Goal: Ask a question: Seek information or help from site administrators or community

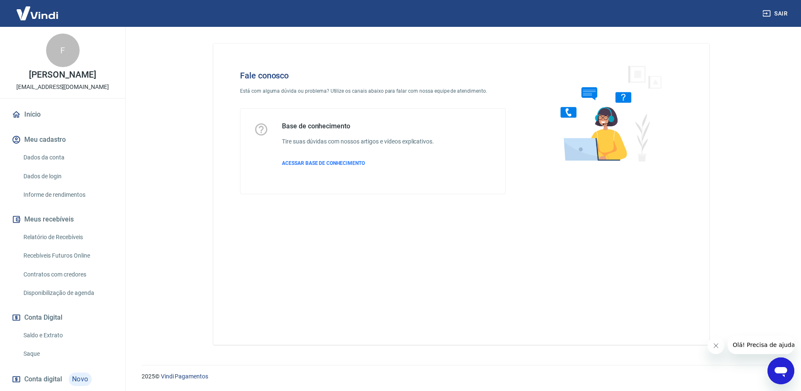
click at [785, 374] on icon "Abrir janela de mensagens" at bounding box center [781, 370] width 15 height 15
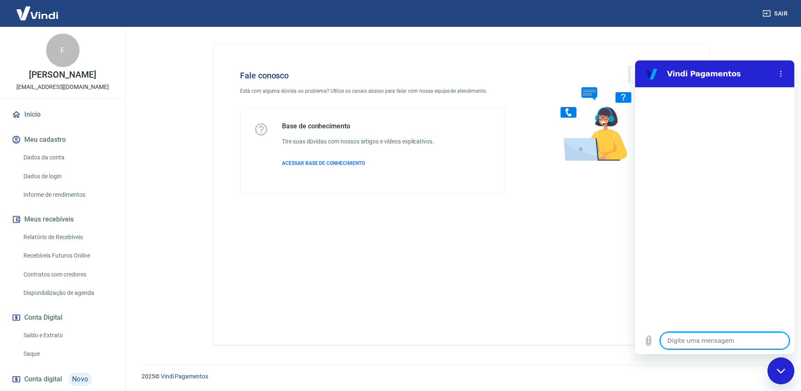
click at [140, 43] on main "Fale conosco Está com alguma dúvida ou problema? Utilize os canais abaixo para …" at bounding box center [462, 209] width 680 height 364
click at [678, 341] on textarea at bounding box center [725, 340] width 129 height 17
type textarea "o"
type textarea "x"
type textarea "ol"
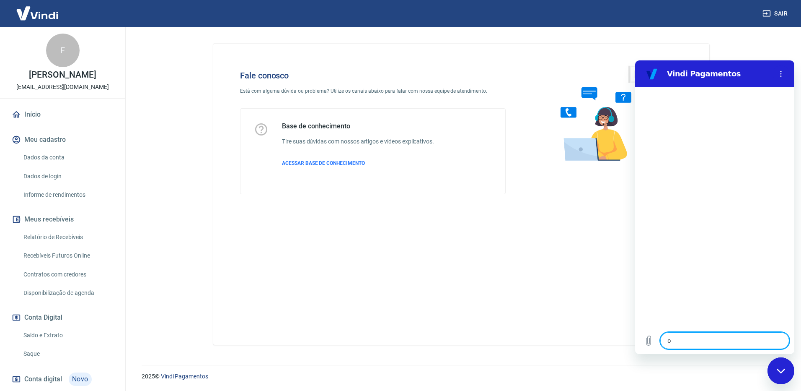
type textarea "x"
type textarea "olá"
type textarea "x"
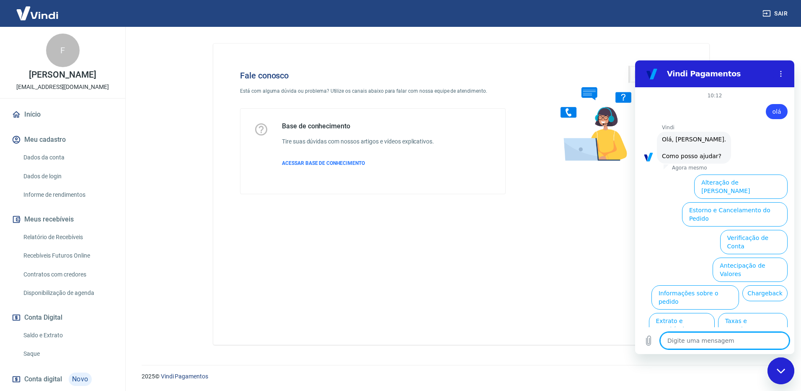
scroll to position [20, 0]
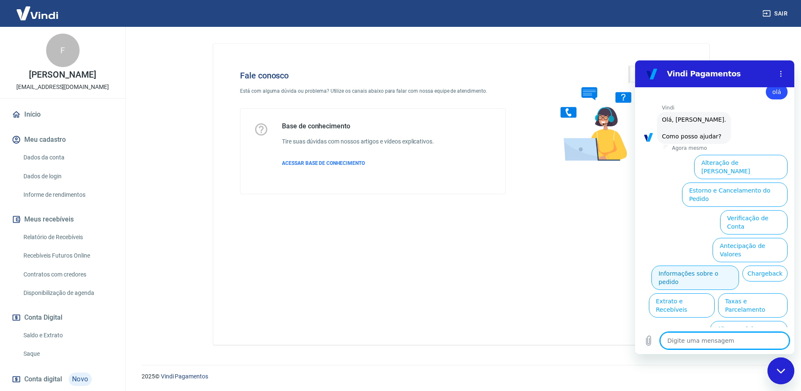
click at [739, 265] on button "Informações sobre o pedido" at bounding box center [696, 277] width 88 height 24
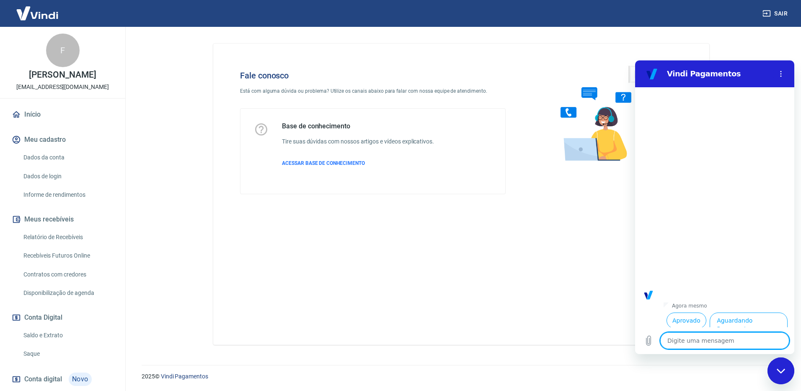
scroll to position [164, 0]
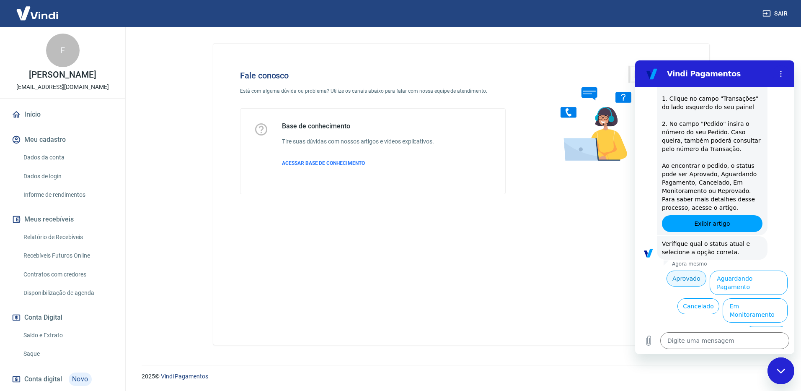
click at [684, 272] on button "Aprovado" at bounding box center [687, 278] width 40 height 16
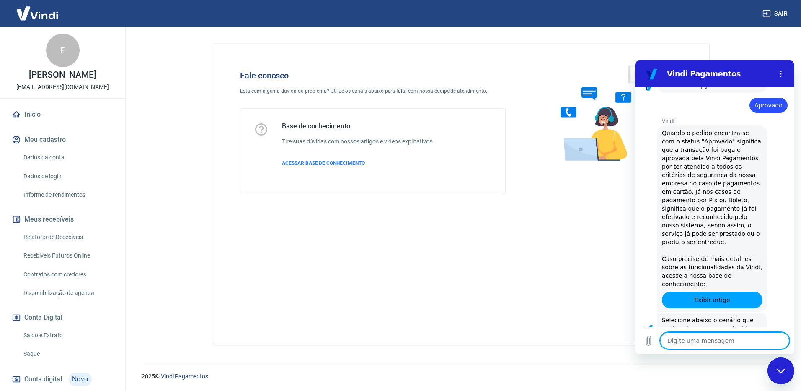
scroll to position [418, 0]
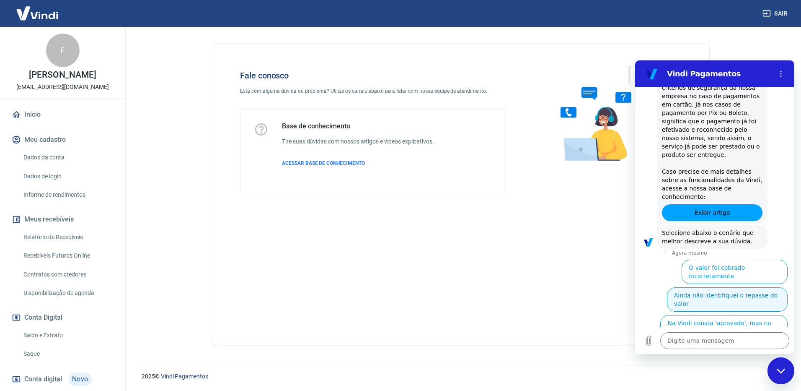
click at [729, 287] on button "Ainda não identifiquei o repasse do valor" at bounding box center [727, 299] width 121 height 24
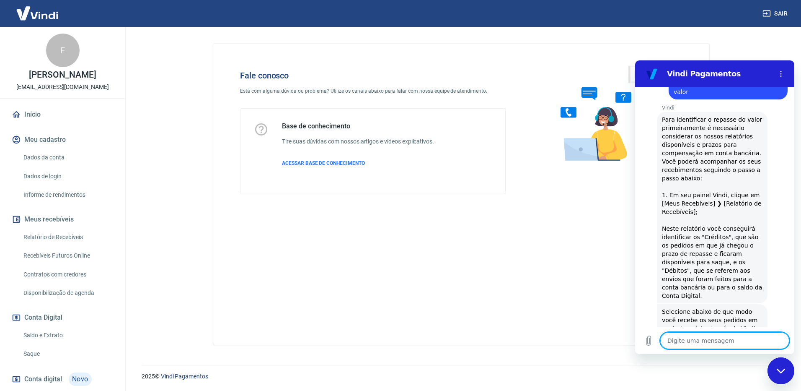
scroll to position [636, 0]
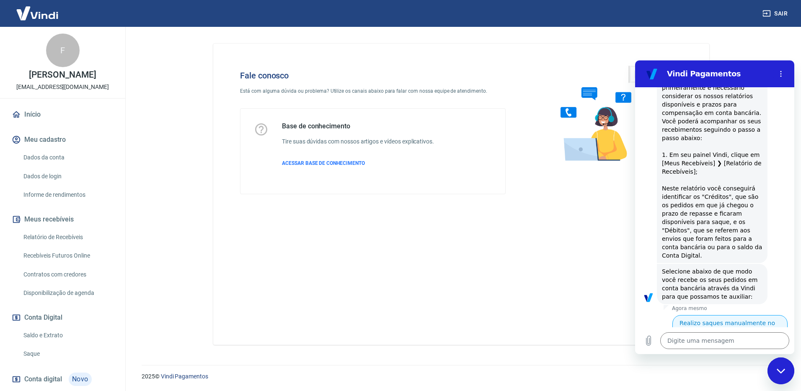
click at [725, 315] on button "Realizo saques manualmente no painel" at bounding box center [730, 327] width 115 height 24
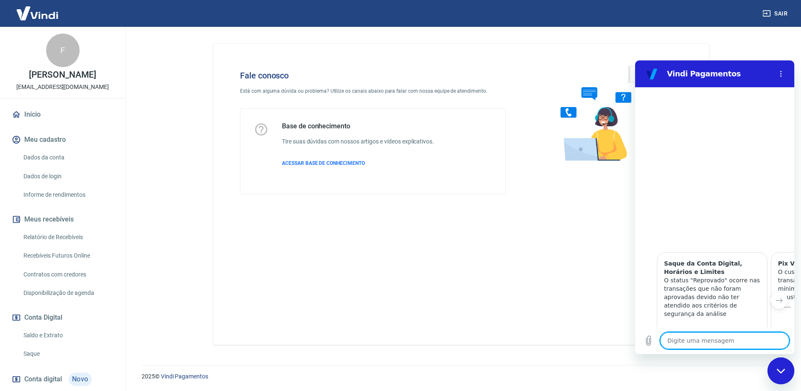
scroll to position [1030, 0]
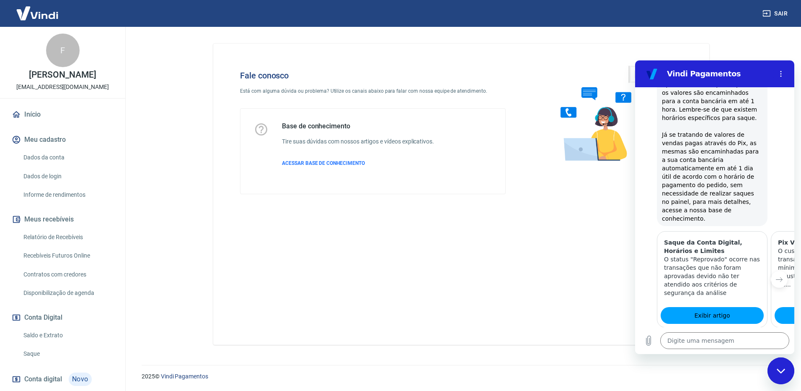
click at [769, 359] on button "Não" at bounding box center [775, 367] width 26 height 16
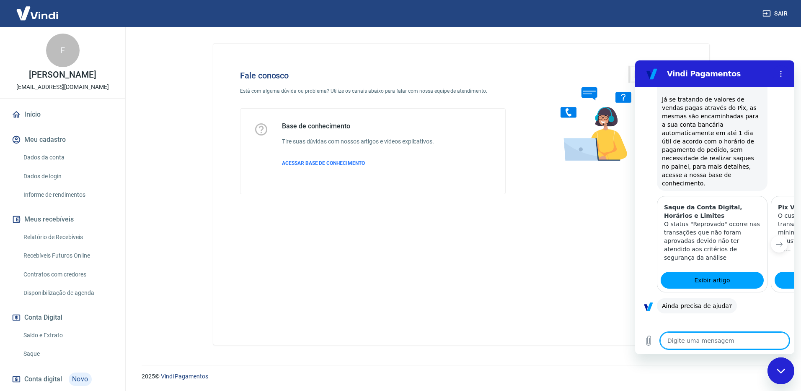
scroll to position [1105, 0]
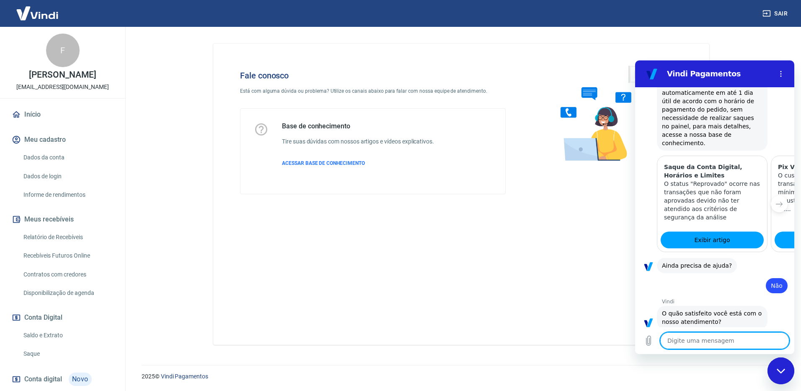
click at [761, 340] on button "Insatisfeito" at bounding box center [766, 348] width 43 height 16
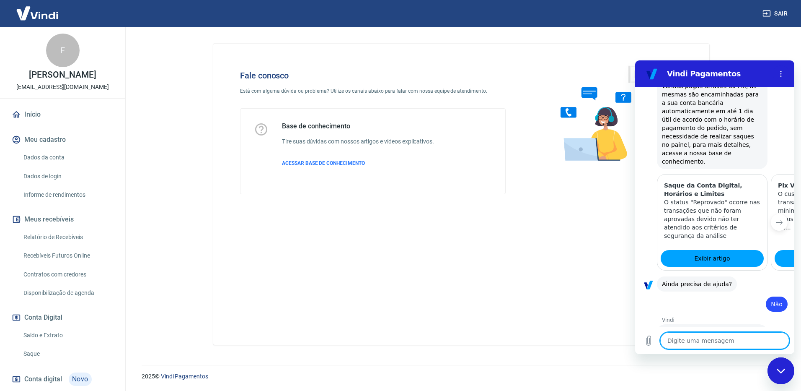
type textarea "x"
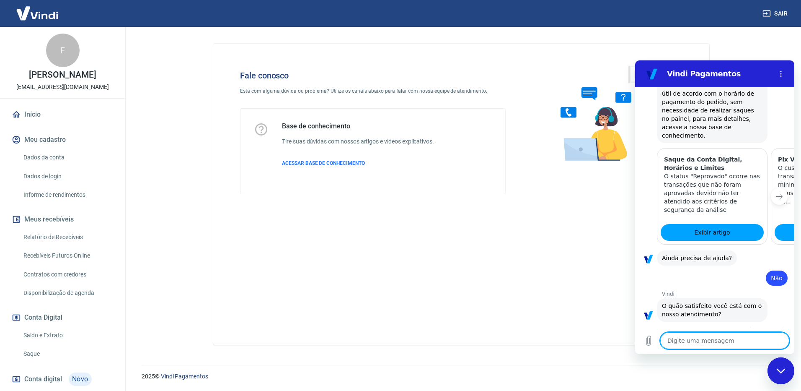
scroll to position [1115, 0]
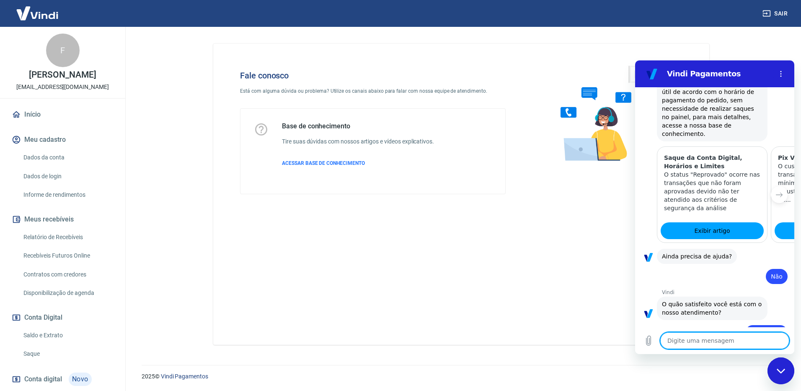
click at [695, 342] on textarea at bounding box center [725, 340] width 129 height 17
type textarea "A"
type textarea "x"
type textarea "At"
type textarea "x"
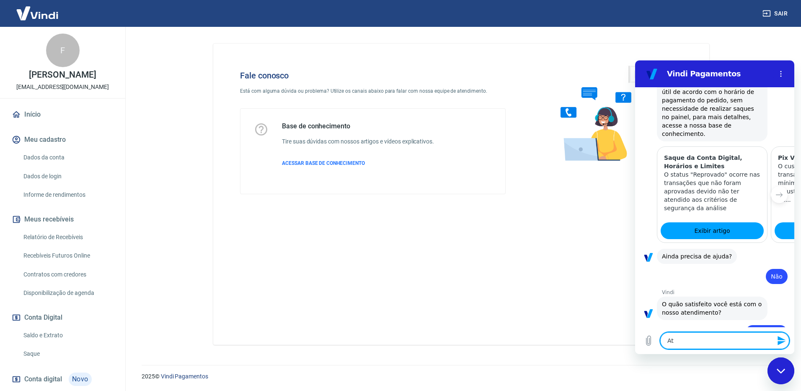
type textarea "Ate"
type textarea "x"
type textarea "Aten"
type textarea "x"
type textarea "Atend"
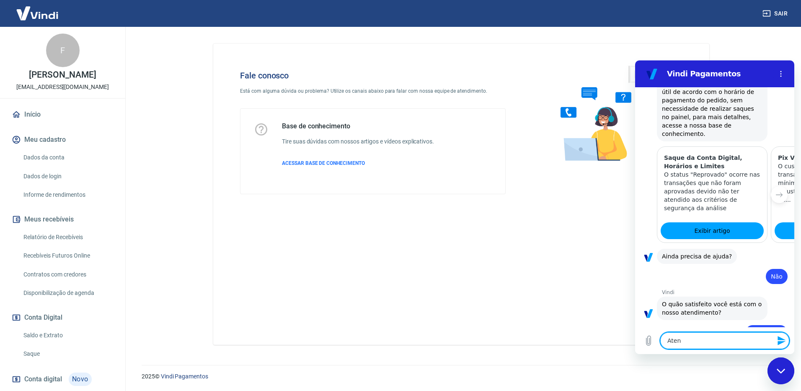
type textarea "x"
type textarea "Atendi"
type textarea "x"
type textarea "Atendim"
type textarea "x"
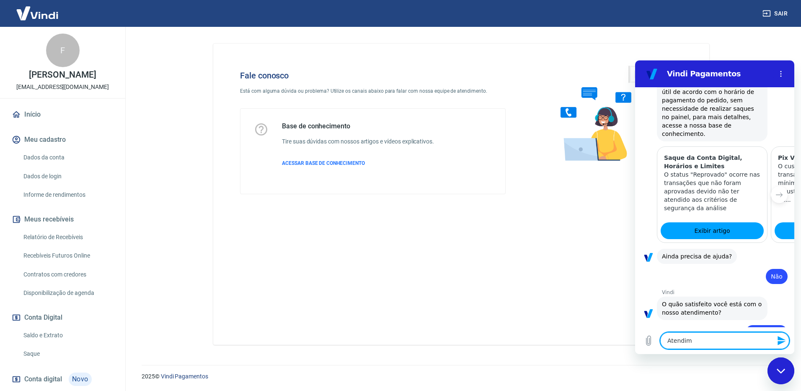
type textarea "Atendime"
type textarea "x"
type textarea "Atendimen"
type textarea "x"
type textarea "Atendiment"
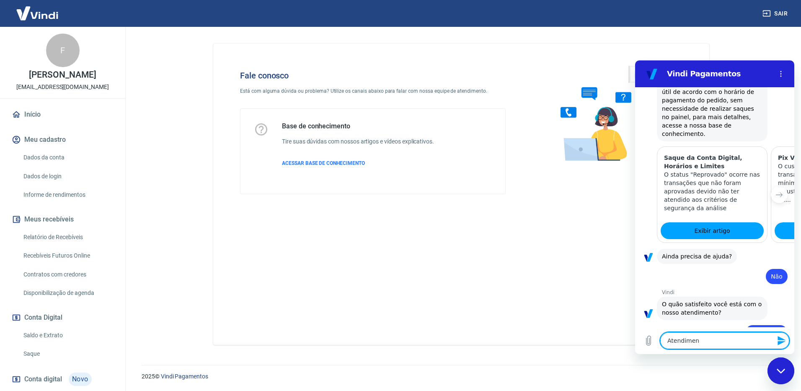
type textarea "x"
type textarea "Atendimento"
type textarea "x"
type textarea "Atendimento"
type textarea "x"
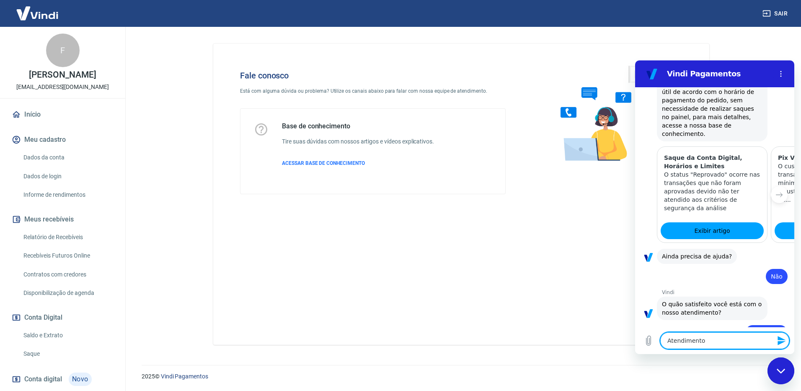
type textarea "Atendimento h"
type textarea "x"
type textarea "Atendimento hu"
type textarea "x"
type textarea "Atendimento hum"
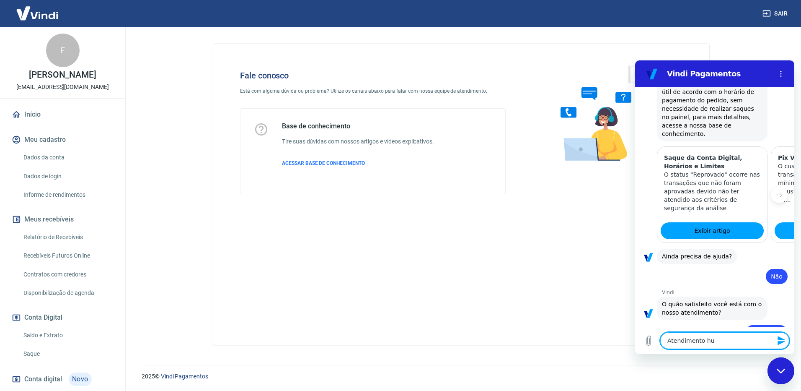
type textarea "x"
type textarea "Atendimento huma"
type textarea "x"
type textarea "Atendimento human"
type textarea "x"
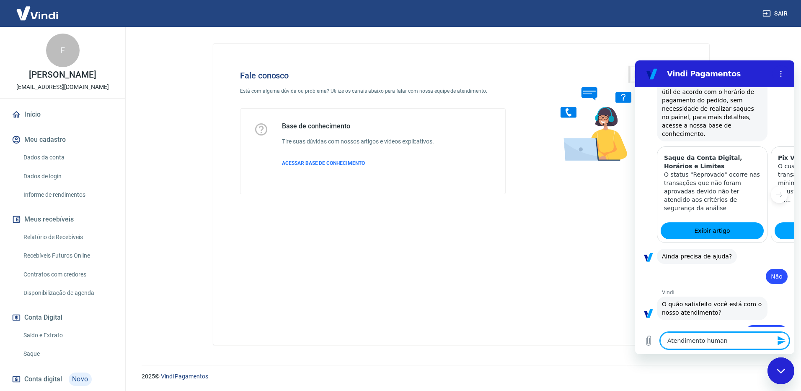
type textarea "Atendimento humanu"
type textarea "x"
type textarea "Atendimento human"
type textarea "x"
type textarea "Atendimento humani"
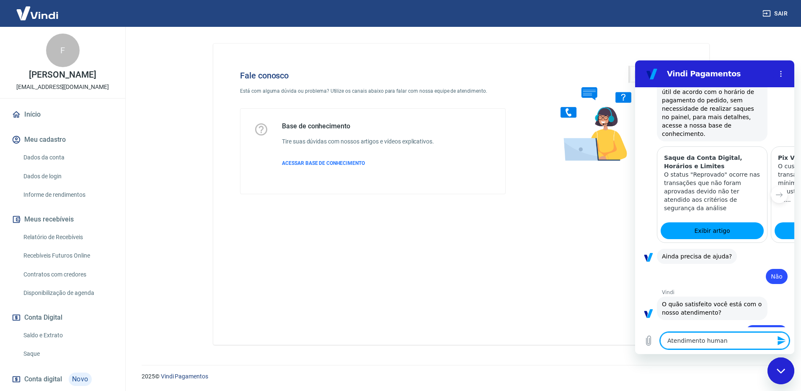
type textarea "x"
type textarea "Atendimento humaniz"
type textarea "x"
type textarea "Atendimento humaniza"
type textarea "x"
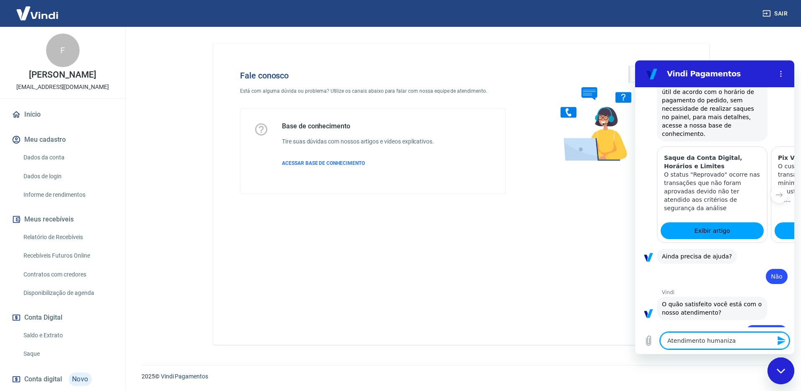
type textarea "Atendimento humanizad"
type textarea "x"
type textarea "Atendimento humanizado"
type textarea "x"
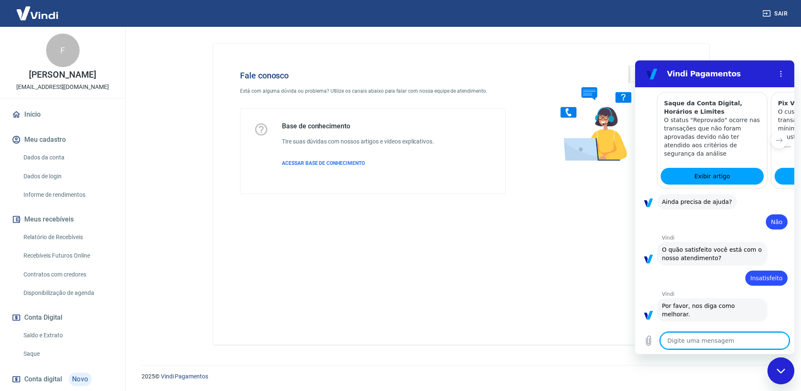
scroll to position [1171, 0]
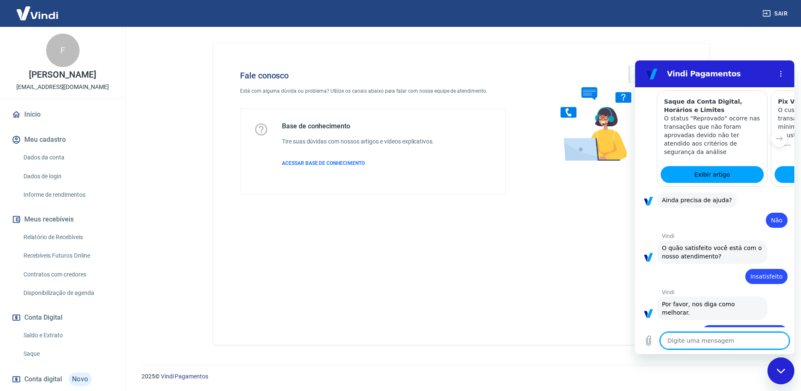
click at [775, 372] on div "Fechar janela de mensagens" at bounding box center [781, 370] width 25 height 25
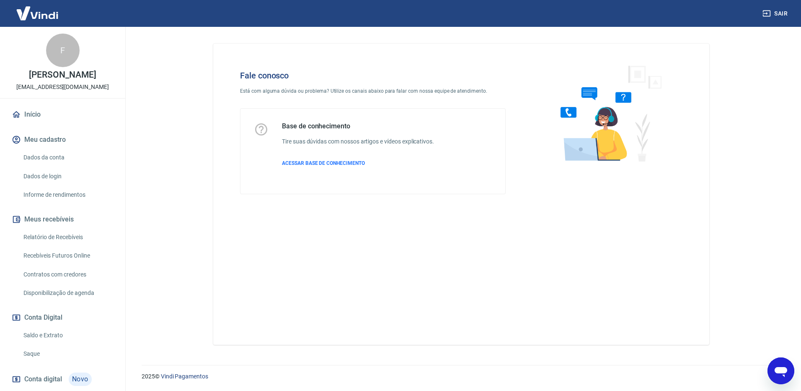
click at [783, 365] on icon "Abrir janela de mensagens" at bounding box center [781, 370] width 15 height 15
type textarea "x"
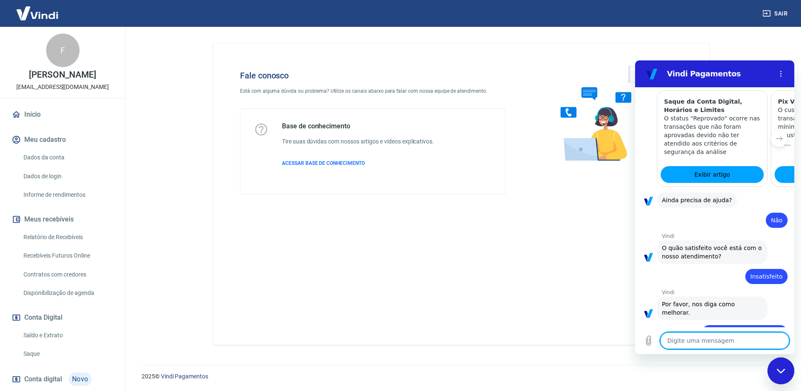
scroll to position [0, 0]
click at [686, 345] on textarea at bounding box center [725, 340] width 129 height 17
type textarea "O"
type textarea "x"
type textarea "Ol"
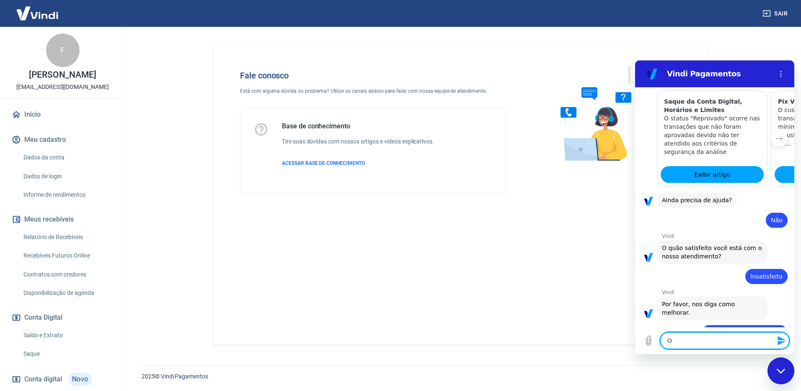
type textarea "x"
type textarea "Olá"
type textarea "x"
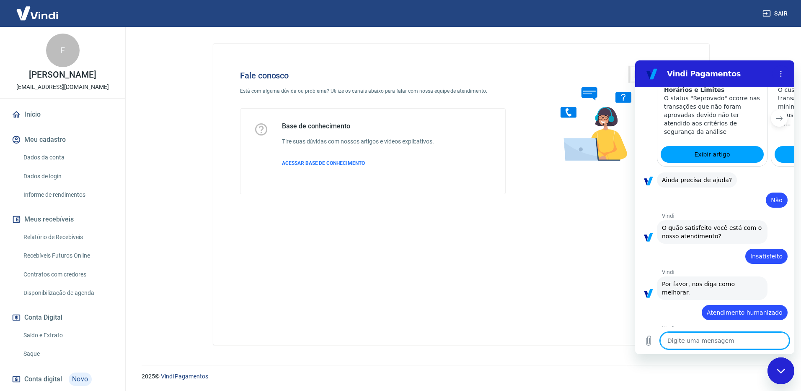
type textarea "x"
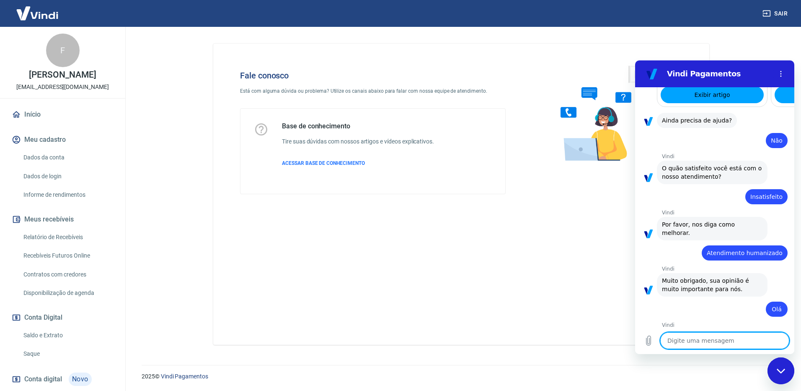
scroll to position [1252, 0]
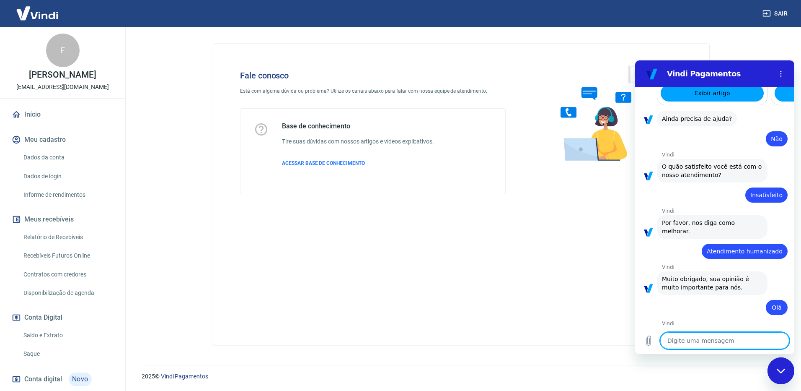
click at [697, 335] on textarea at bounding box center [725, 340] width 129 height 17
click at [690, 340] on textarea at bounding box center [725, 340] width 129 height 17
type textarea "A"
type textarea "x"
type textarea "At"
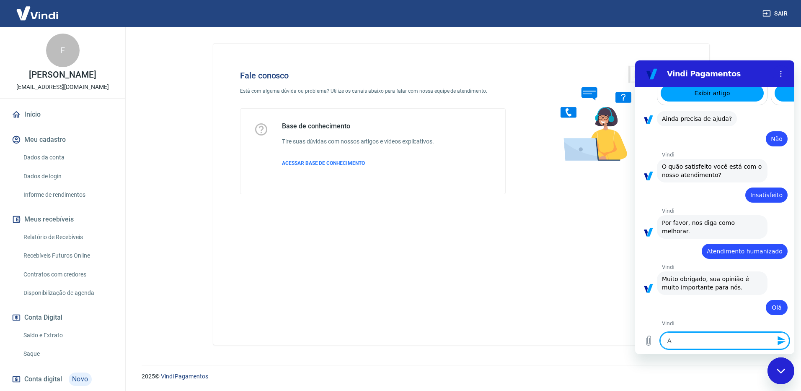
type textarea "x"
type textarea "Ate"
type textarea "x"
type textarea "Aten"
type textarea "x"
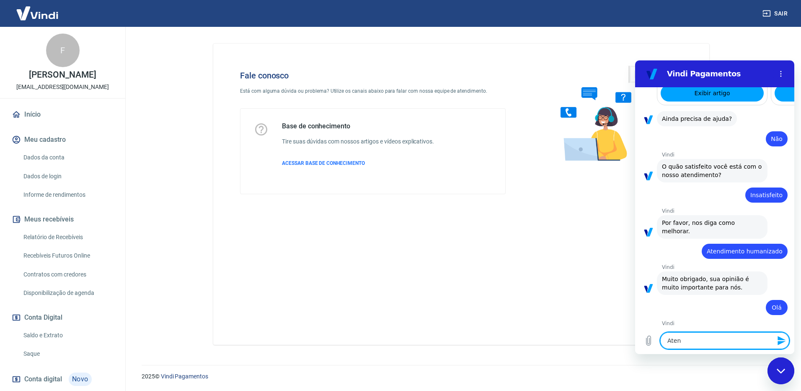
type textarea "Atend"
type textarea "x"
type textarea "Atendi"
type textarea "x"
type textarea "Atendim"
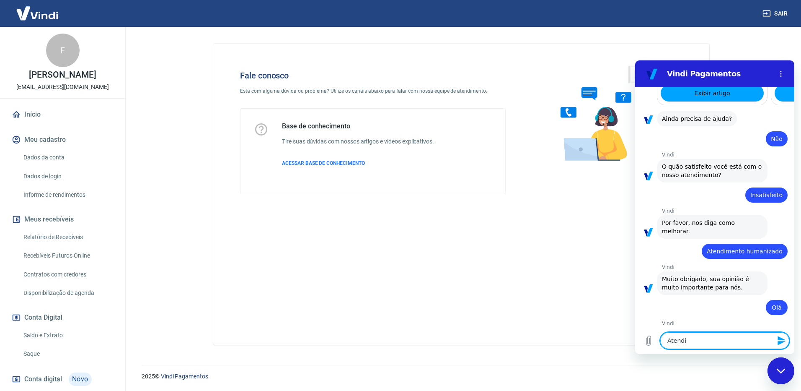
type textarea "x"
type textarea "Atendime"
type textarea "x"
type textarea "Atendimen"
type textarea "x"
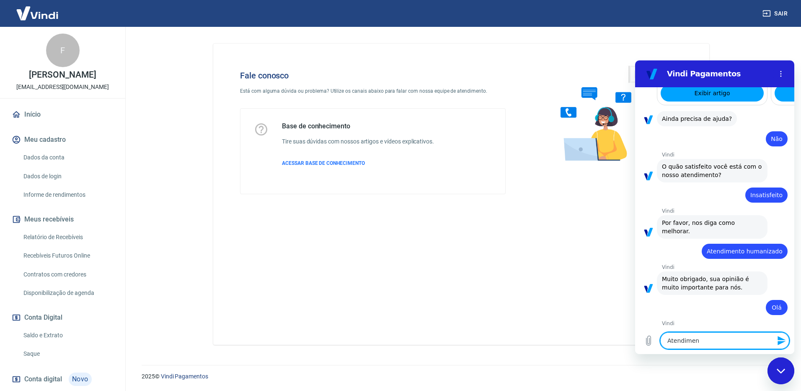
type textarea "Atendiment"
type textarea "x"
type textarea "Atendimento"
type textarea "x"
type textarea "Atendimento"
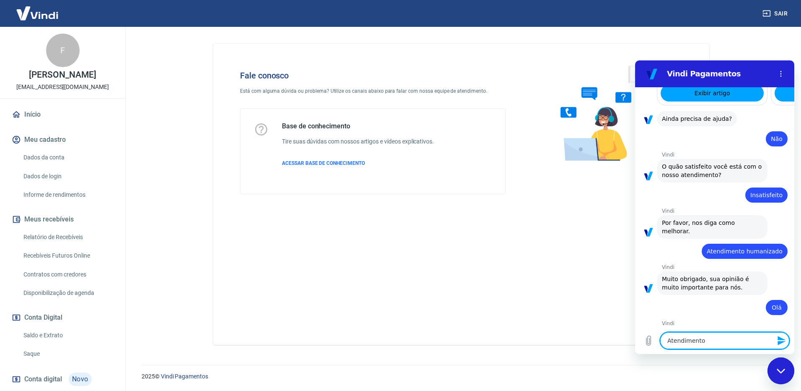
type textarea "x"
type textarea "Atendimento c"
type textarea "x"
type textarea "Atendimento co"
type textarea "x"
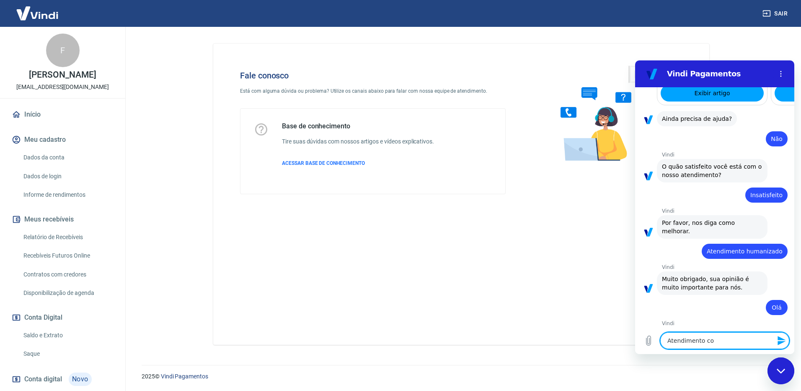
type textarea "Atendimento com"
type textarea "x"
type textarea "Atendimento com"
type textarea "x"
type textarea "Atendimento com u"
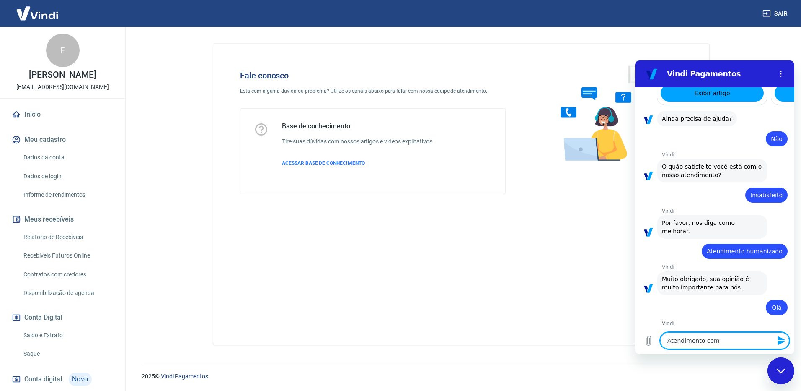
type textarea "x"
type textarea "Atendimento com um"
type textarea "x"
type textarea "Atendimento com um"
type textarea "x"
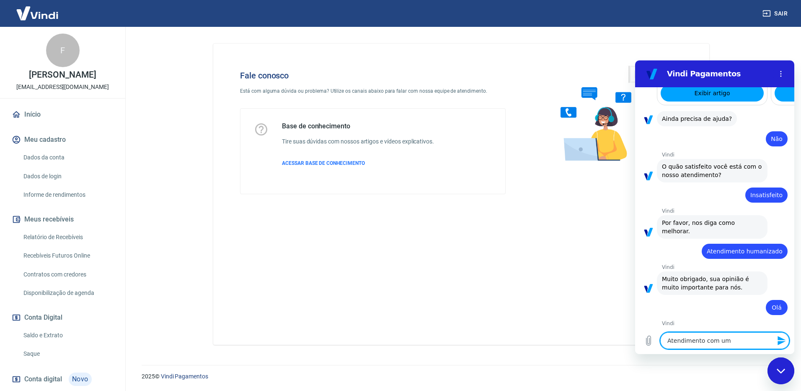
type textarea "Atendimento com um a"
type textarea "x"
type textarea "Atendimento com um at"
type textarea "x"
type textarea "Atendimento com um ate"
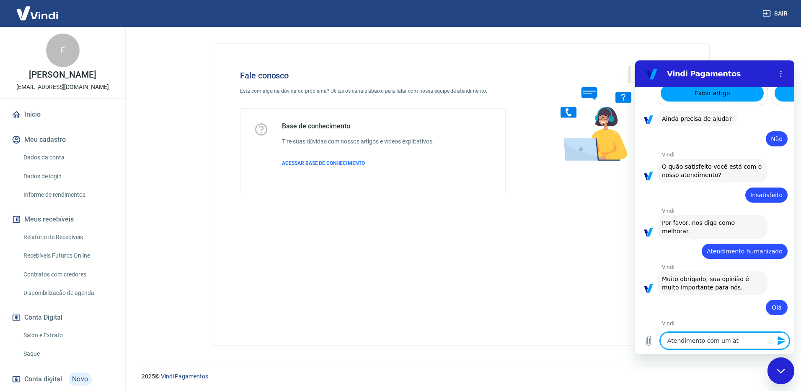
type textarea "x"
type textarea "Atendimento com um aten"
type textarea "x"
type textarea "Atendimento com um atend"
type textarea "x"
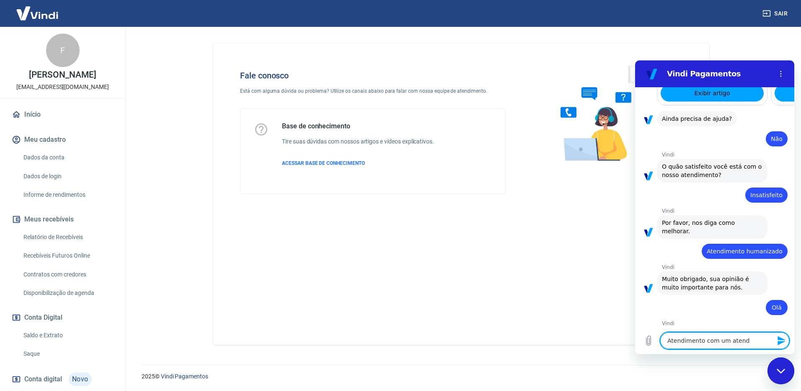
type textarea "Atendimento com um atende"
type textarea "x"
type textarea "Atendimento com um atenden"
type textarea "x"
type textarea "Atendimento com um atendent"
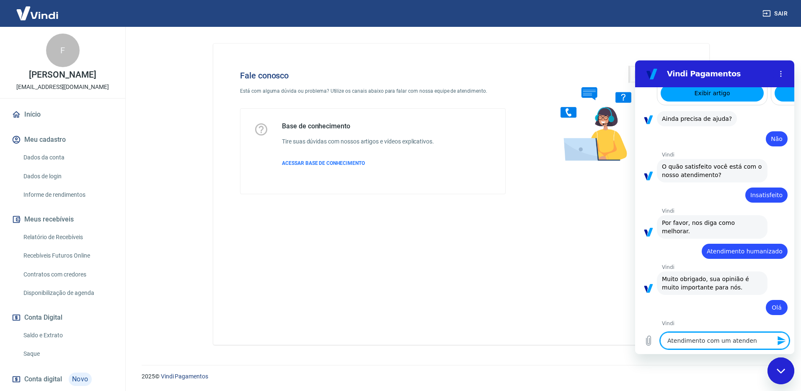
type textarea "x"
type textarea "Atendimento com um atendente"
type textarea "x"
type textarea "Atendimento com um atendente"
type textarea "x"
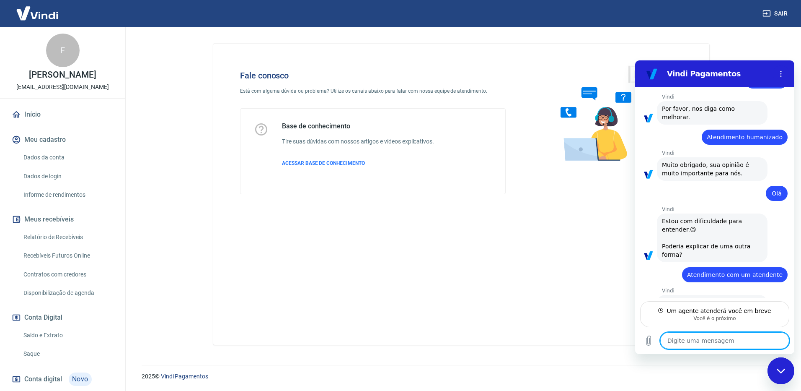
scroll to position [1426, 0]
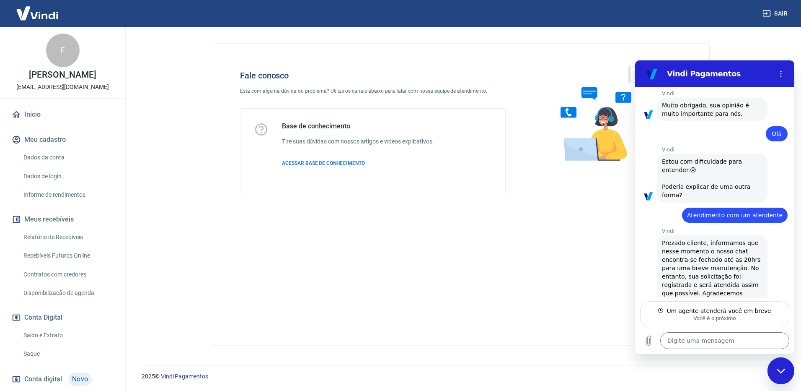
type textarea "x"
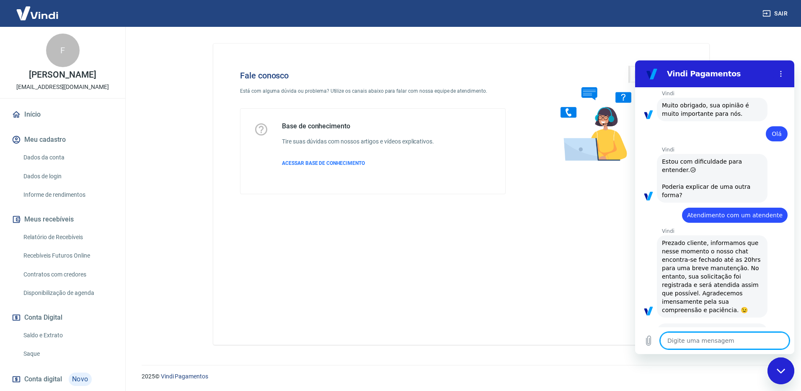
scroll to position [1466, 0]
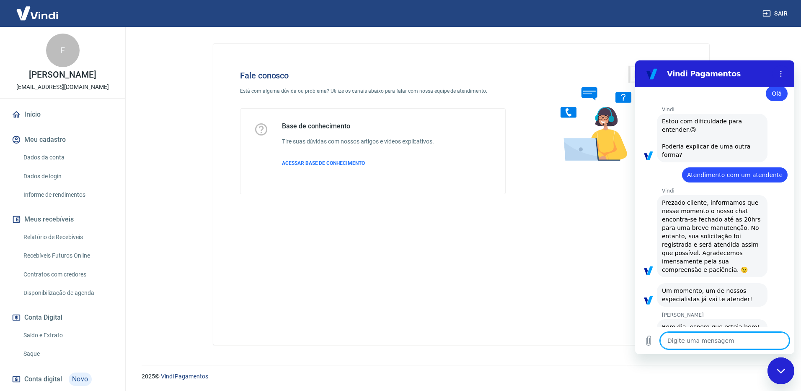
click at [687, 340] on textarea at bounding box center [725, 340] width 129 height 17
type textarea "B"
type textarea "x"
type textarea "Bo"
type textarea "x"
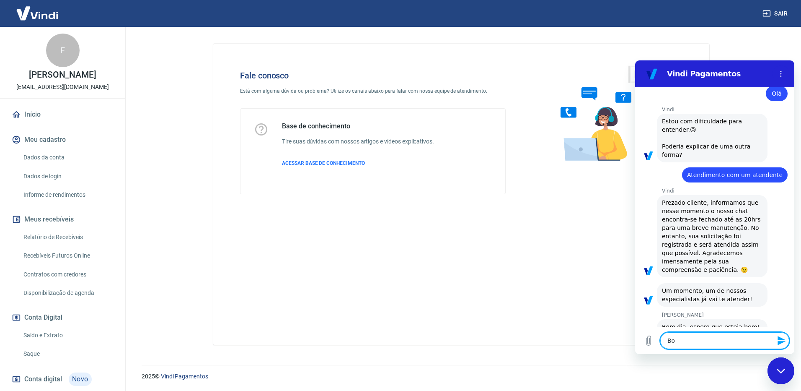
type textarea "Bom"
type textarea "x"
type textarea "Bom"
type textarea "x"
type textarea "Bom d"
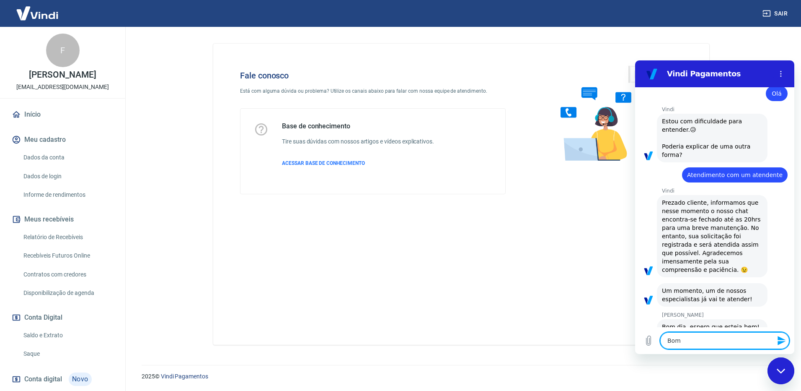
type textarea "x"
type textarea "Bom di"
type textarea "x"
type textarea "Bom dia"
type textarea "x"
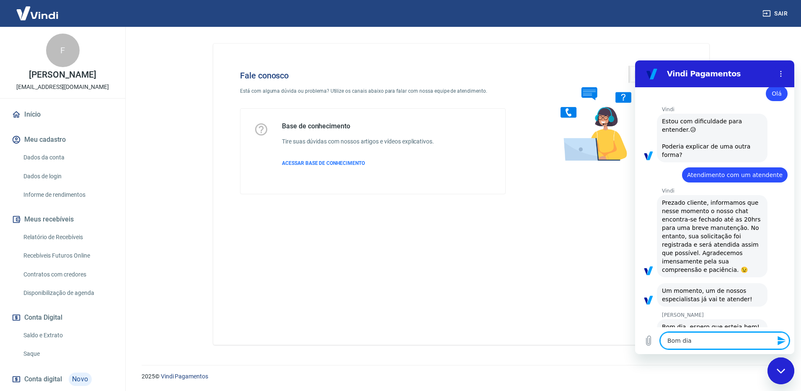
type textarea "Bom dia"
type textarea "x"
type textarea "Bom dia G"
type textarea "x"
type textarea "Bom dia Ga"
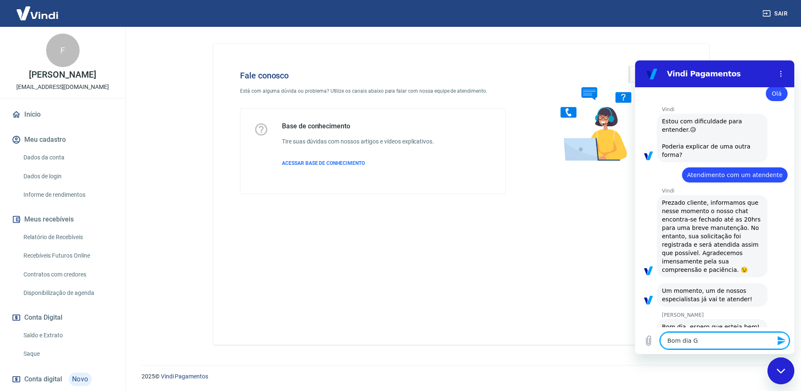
type textarea "x"
type textarea "Bom dia Gab"
type textarea "x"
type textarea "Bom dia Gabr"
type textarea "x"
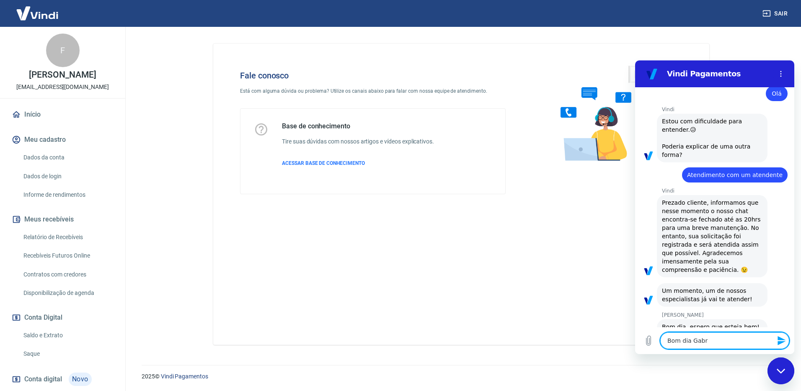
type textarea "Bom dia Gabri"
type textarea "x"
type textarea "Bom dia Gabrie"
type textarea "x"
type textarea "Bom dia Gabriel"
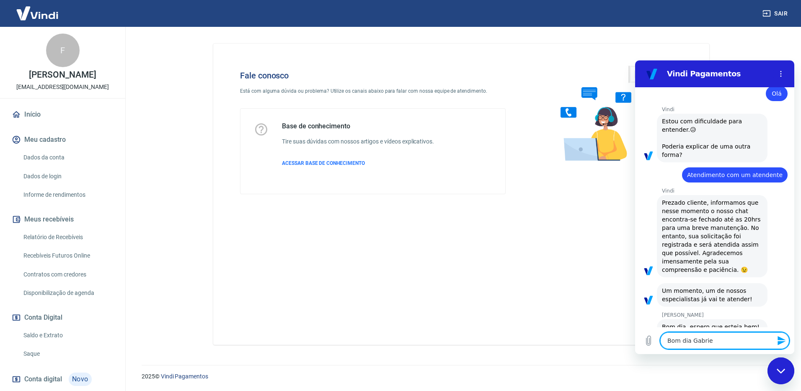
type textarea "x"
type textarea "Bom dia Gabriell"
type textarea "x"
type textarea "Bom dia Gabrielle"
type textarea "x"
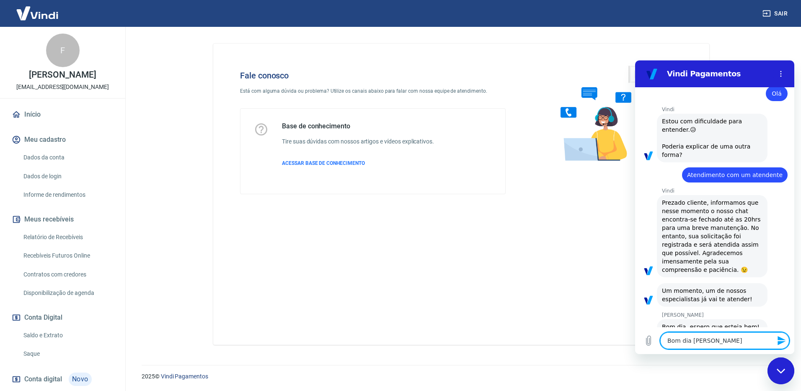
type textarea "Bom dia Gabrielle"
type textarea "x"
type textarea "Bom dia Gabrielle"
type textarea "x"
type textarea "Bom dia Gabrielle,"
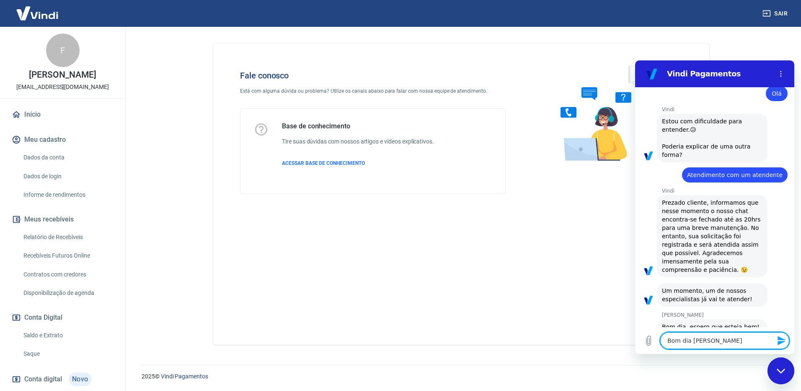
type textarea "x"
type textarea "Bom dia Gabrielle,"
type textarea "x"
type textarea "Bom dia Gabrielle, e"
type textarea "x"
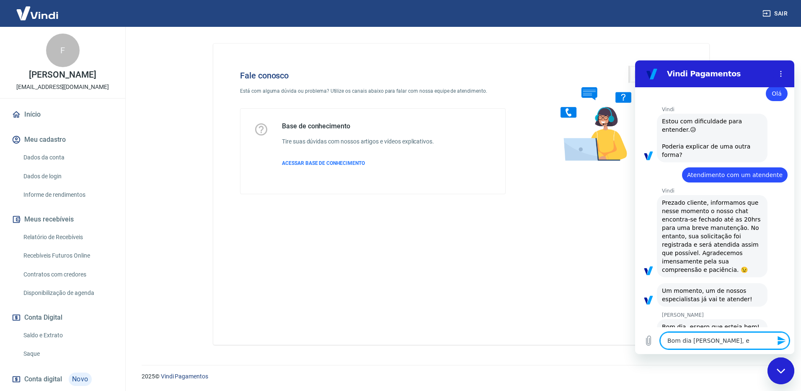
type textarea "Bom dia Gabrielle, es"
type textarea "x"
type textarea "Bom dia Gabrielle, est"
type textarea "x"
type textarea "Bom dia Gabrielle, esto"
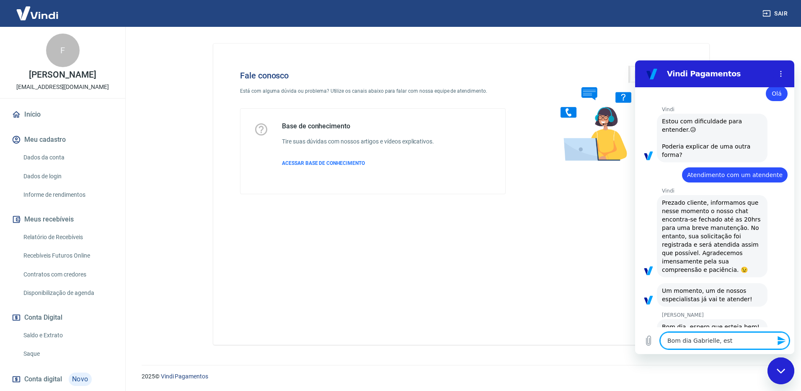
type textarea "x"
type textarea "Bom dia Gabrielle, estou"
type textarea "x"
type textarea "Bom dia Gabrielle, estou"
type textarea "x"
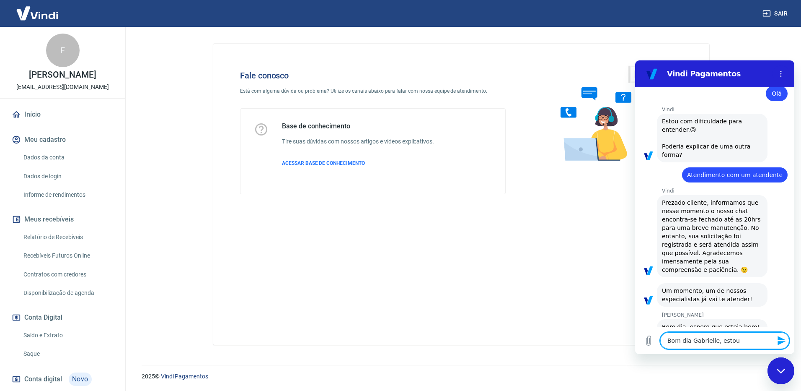
type textarea "Bom dia Gabrielle, estou b"
type textarea "x"
type textarea "Bom dia Gabrielle, estou be"
type textarea "x"
type textarea "Bom dia Gabrielle, estou bem"
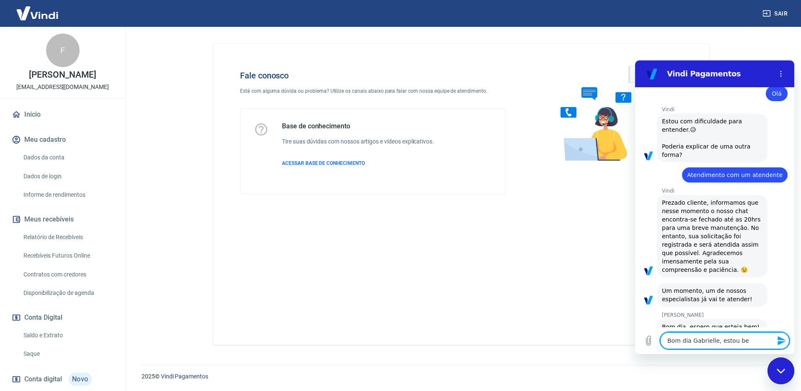
type textarea "x"
type textarea "Bom dia Gabrielle, estou bem"
type textarea "x"
type textarea "Bom dia Gabrielle, estou bem e"
type textarea "x"
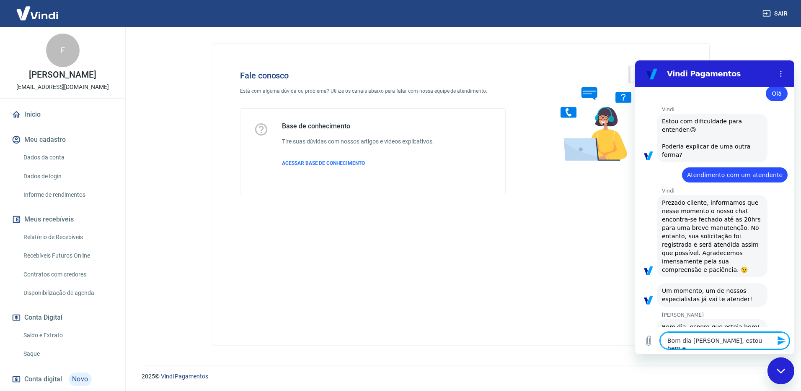
type textarea "Bom dia Gabrielle, estou bem e"
type textarea "x"
type textarea "Bom dia Gabrielle, estou bem e v"
type textarea "x"
type textarea "Bom dia Gabrielle, estou bem e vo"
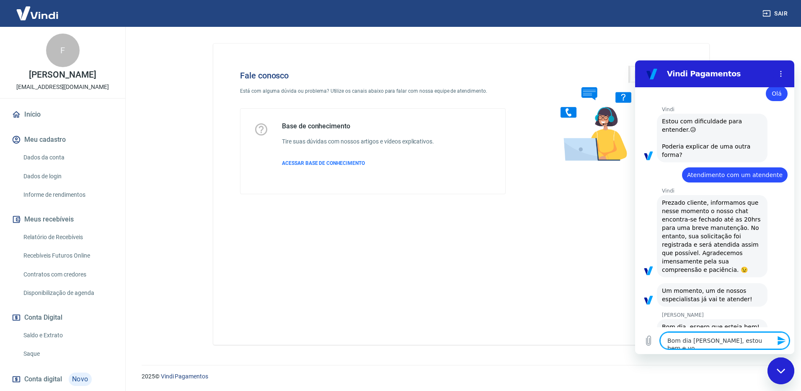
type textarea "x"
type textarea "Bom dia Gabrielle, estou bem e voc"
type textarea "x"
type textarea "Bom dia Gabrielle, estou bem e você"
type textarea "x"
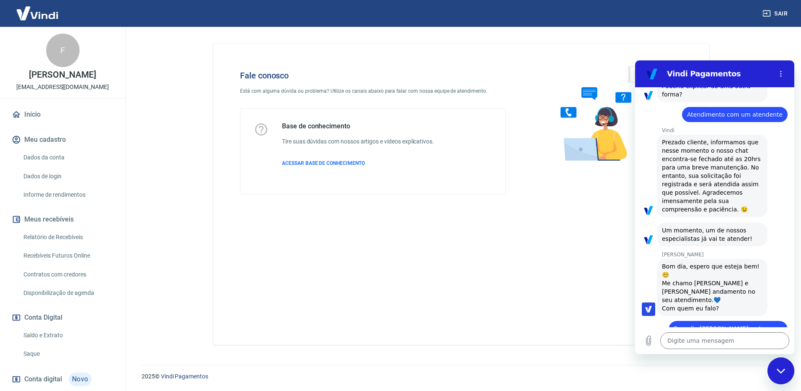
scroll to position [1570, 0]
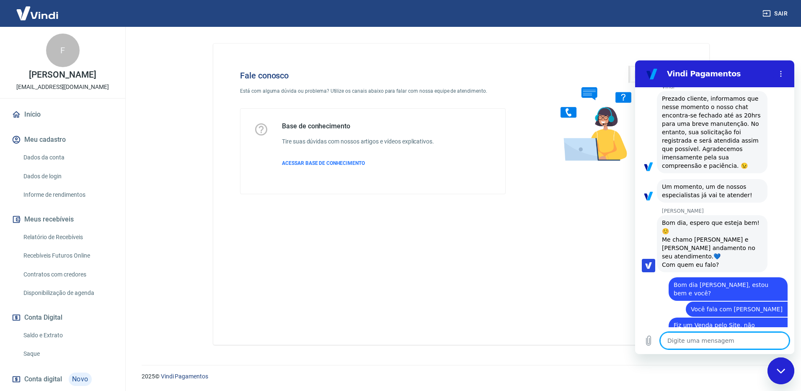
click at [706, 339] on textarea at bounding box center [725, 340] width 129 height 17
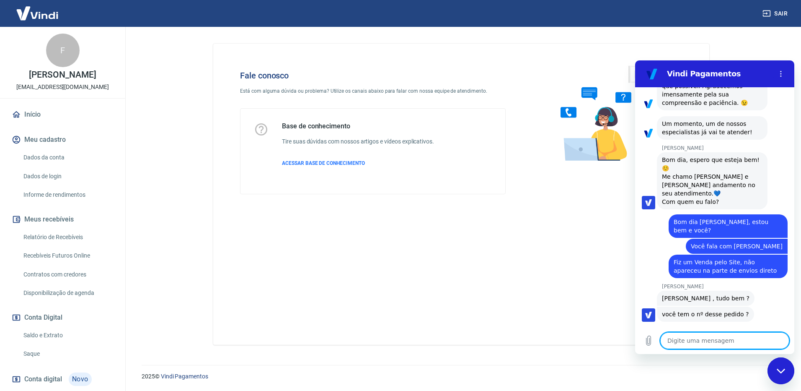
scroll to position [1634, 0]
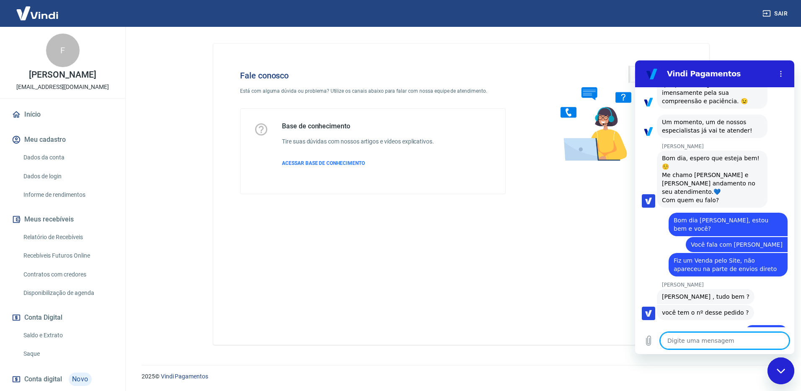
click at [715, 343] on textarea at bounding box center [725, 340] width 129 height 17
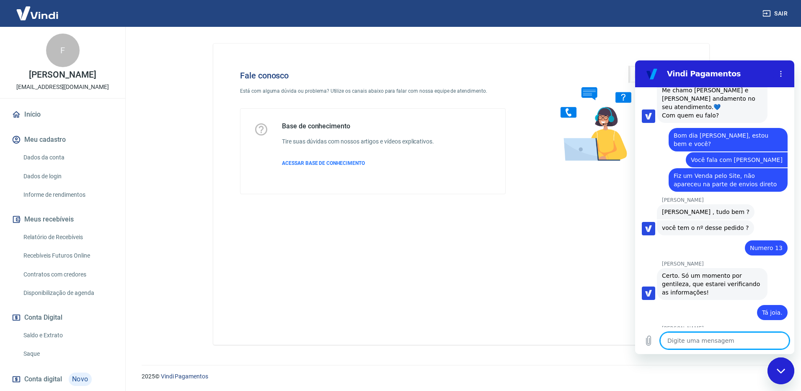
scroll to position [1718, 0]
click at [686, 338] on textarea at bounding box center [725, 340] width 129 height 17
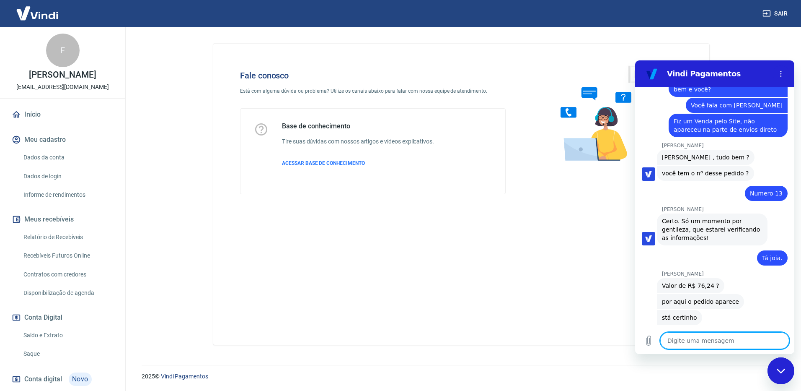
scroll to position [1775, 0]
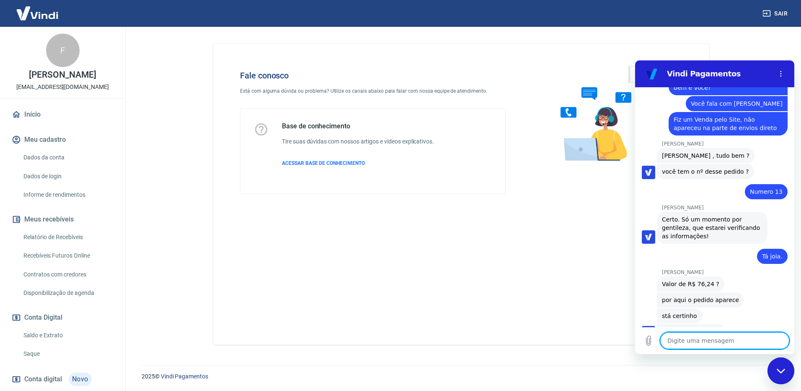
click at [166, 103] on main "Fale conosco Está com alguma dúvida ou problema? Utilize os canais abaixo para …" at bounding box center [462, 209] width 680 height 364
click at [461, 201] on div "Fale conosco Está com alguma dúvida ou problema? Utilize os canais abaixo para …" at bounding box center [373, 132] width 293 height 150
click at [398, 230] on div "Fale conosco Está com alguma dúvida ou problema? Utilize os canais abaixo para …" at bounding box center [461, 194] width 496 height 301
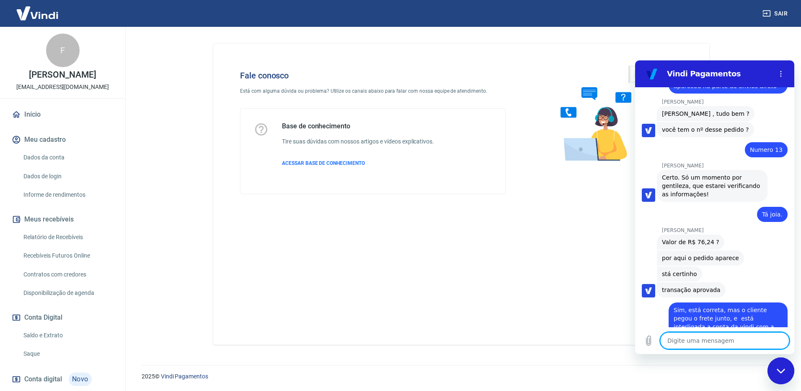
scroll to position [1819, 0]
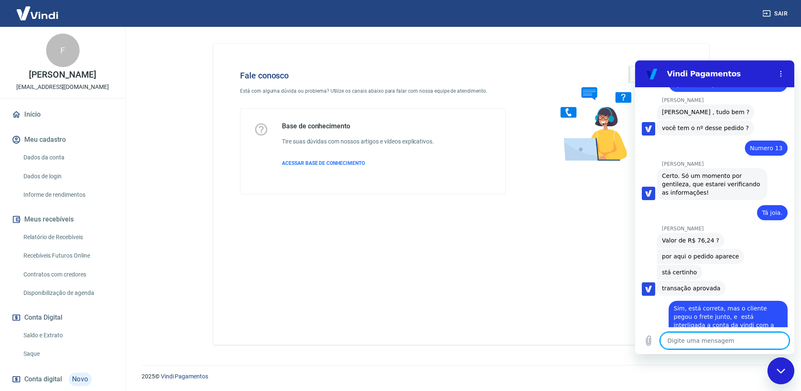
click at [697, 339] on textarea at bounding box center [725, 340] width 129 height 17
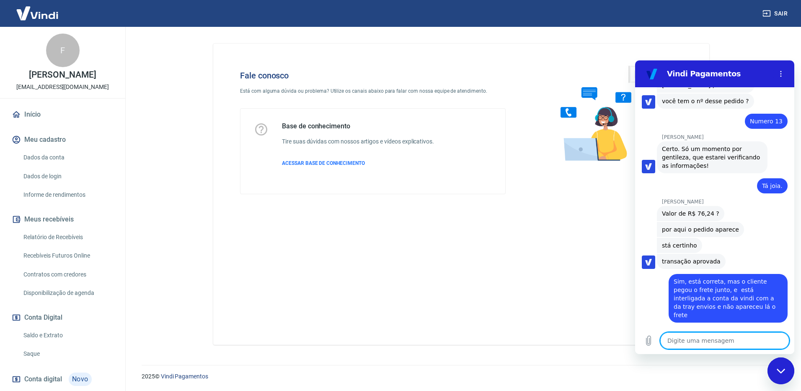
scroll to position [1847, 0]
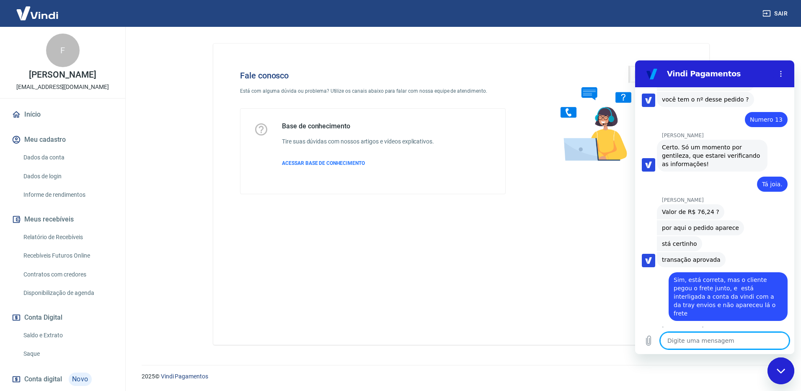
click at [446, 278] on div "Fale conosco Está com alguma dúvida ou problema? Utilize os canais abaixo para …" at bounding box center [461, 194] width 496 height 301
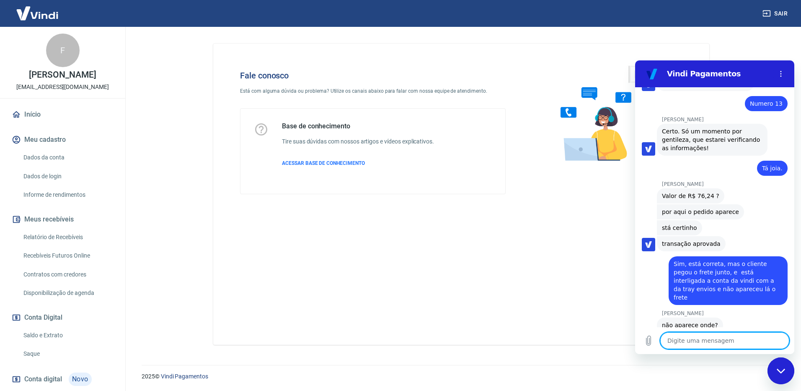
scroll to position [1917, 0]
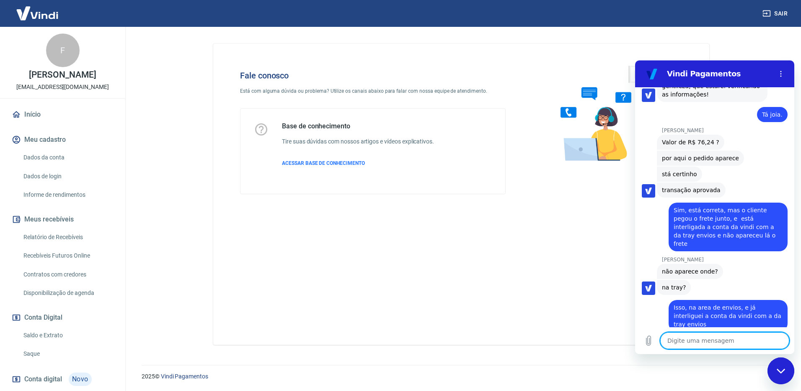
click at [690, 339] on textarea at bounding box center [725, 340] width 129 height 17
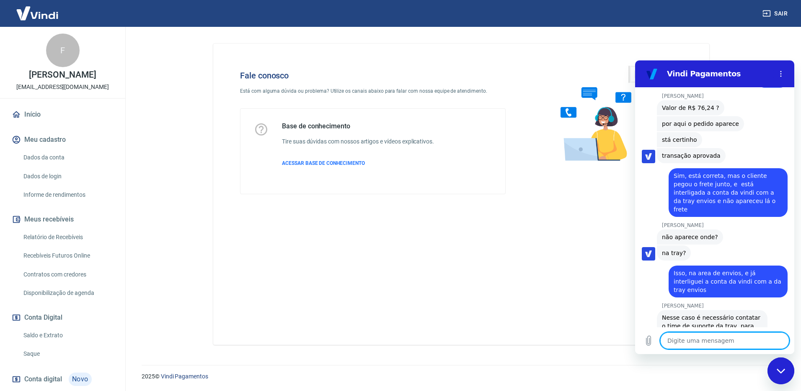
scroll to position [1953, 0]
